Goal: Information Seeking & Learning: Find contact information

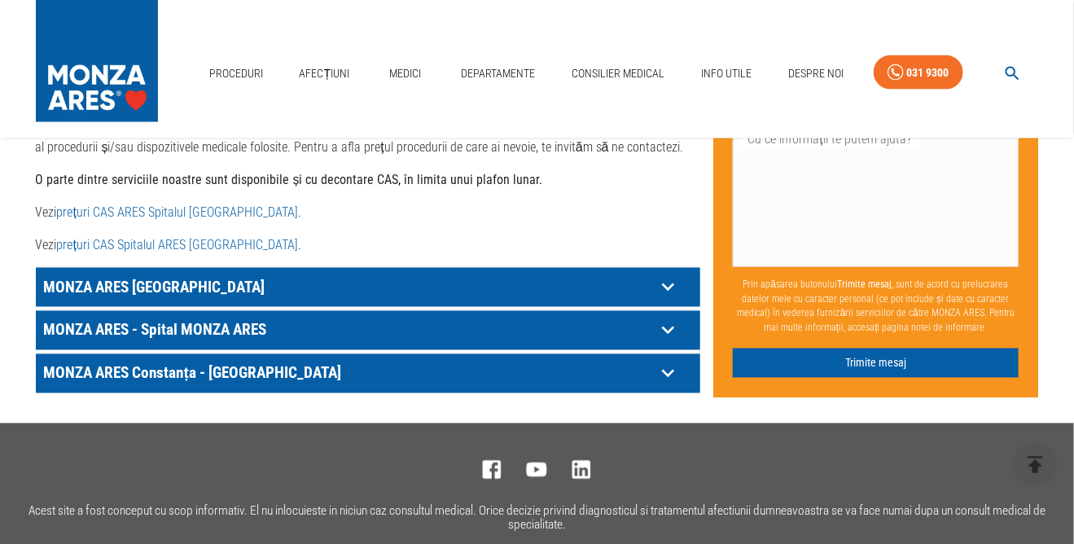
click at [198, 311] on div "MONZA ARES - Spital MONZA ARES" at bounding box center [368, 330] width 665 height 39
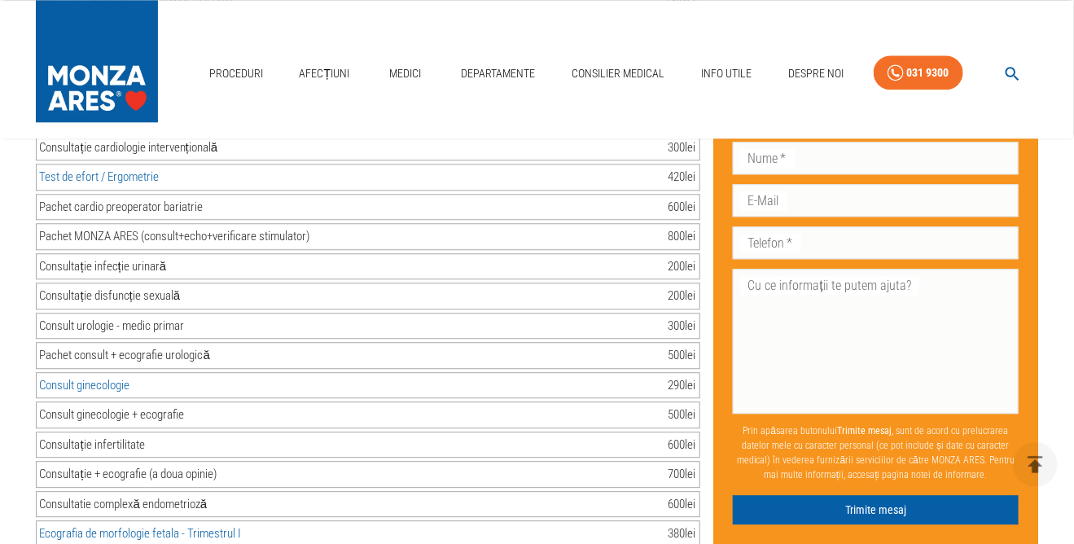
scroll to position [1547, 0]
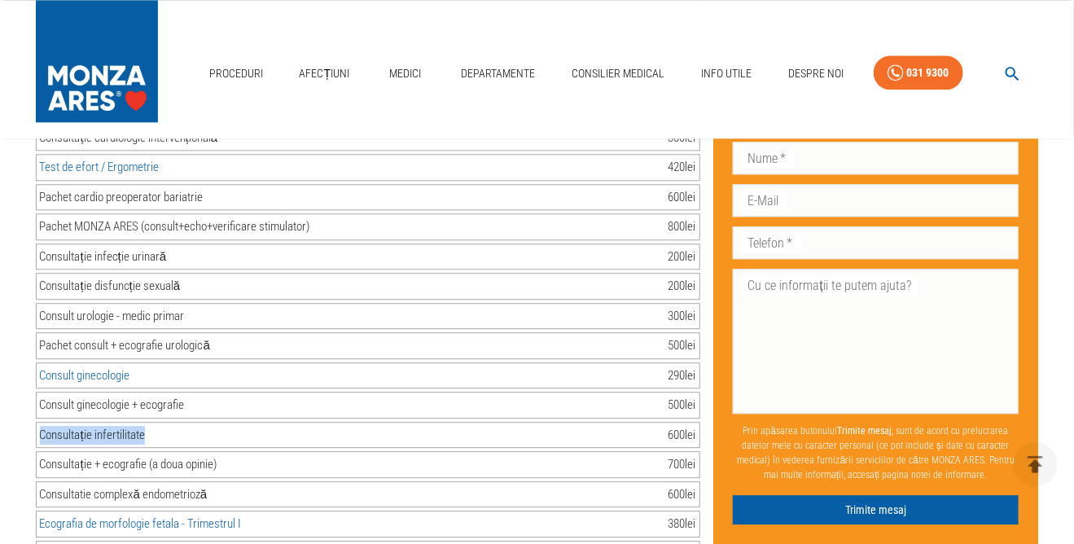
drag, startPoint x: 145, startPoint y: 404, endPoint x: 45, endPoint y: 415, distance: 100.7
click at [41, 426] on div "Consultație infertilitate" at bounding box center [92, 435] width 105 height 19
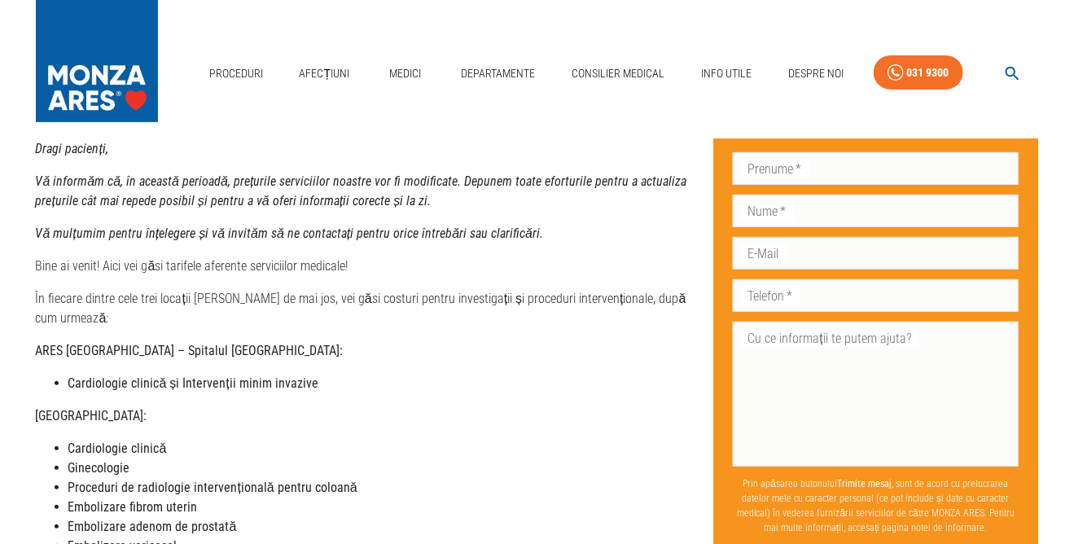
scroll to position [0, 0]
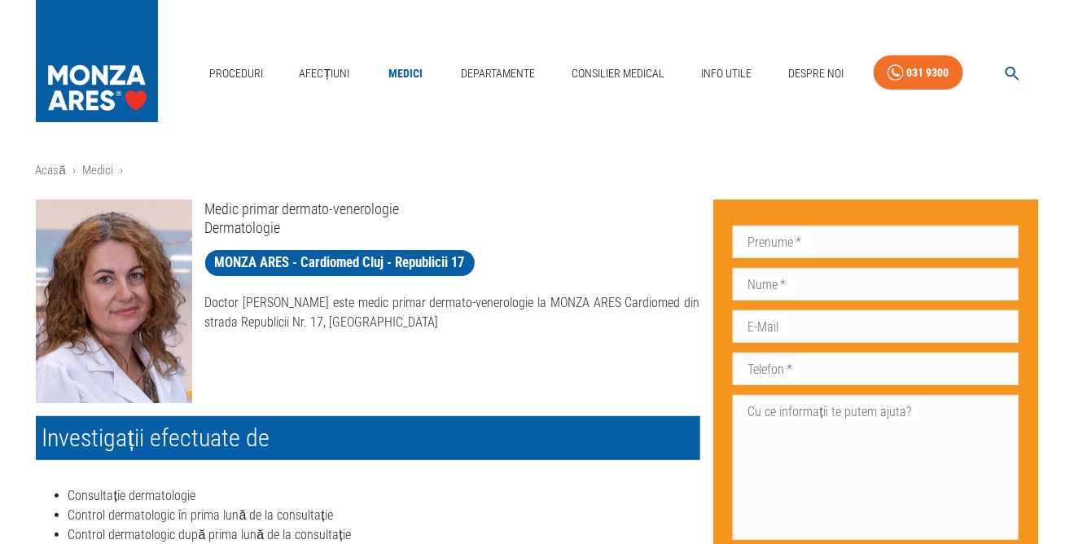
scroll to position [1, 0]
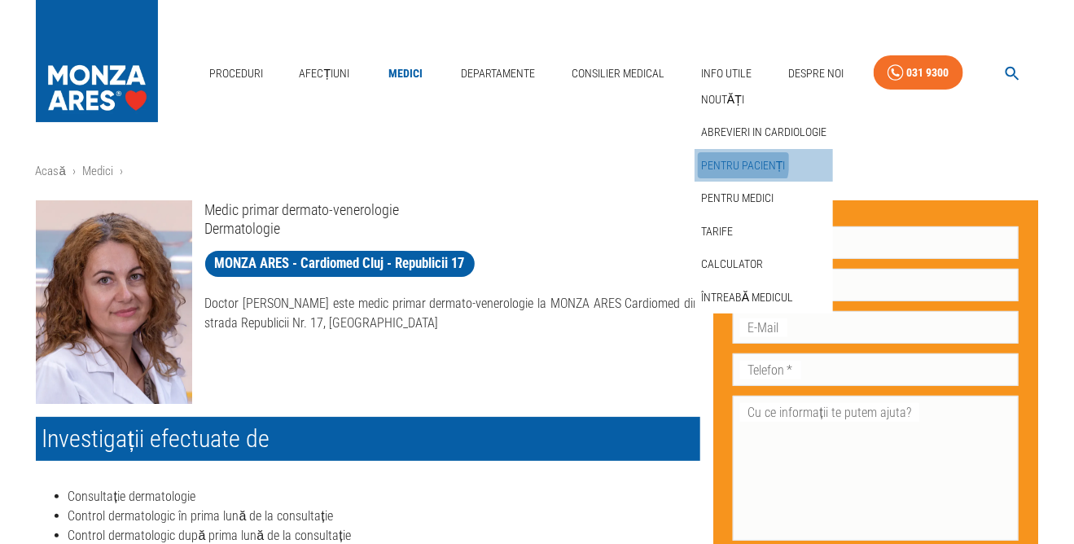
click at [723, 161] on link "Pentru pacienți" at bounding box center [743, 165] width 91 height 27
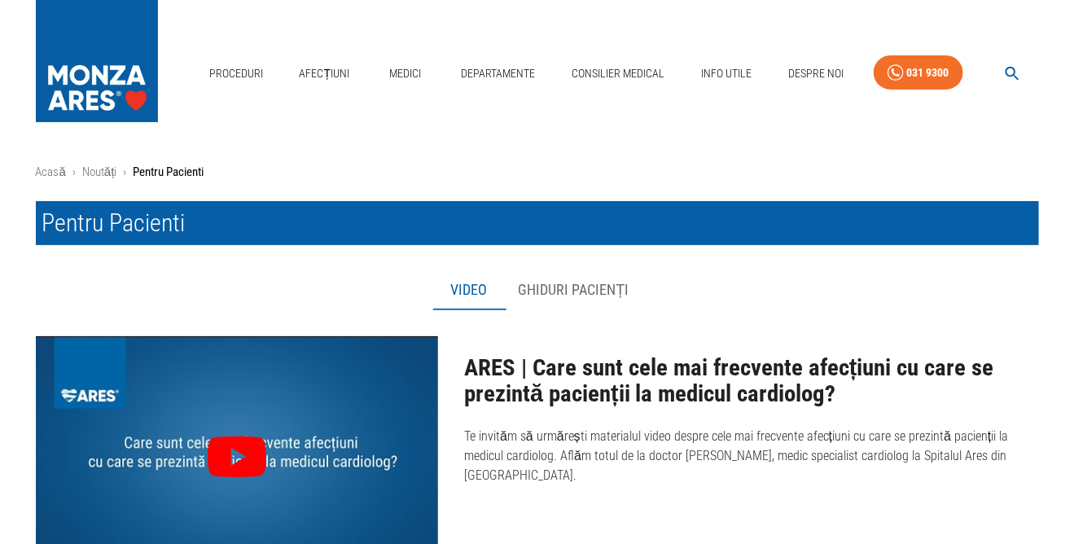
scroll to position [1, 0]
